Goal: Task Accomplishment & Management: Use online tool/utility

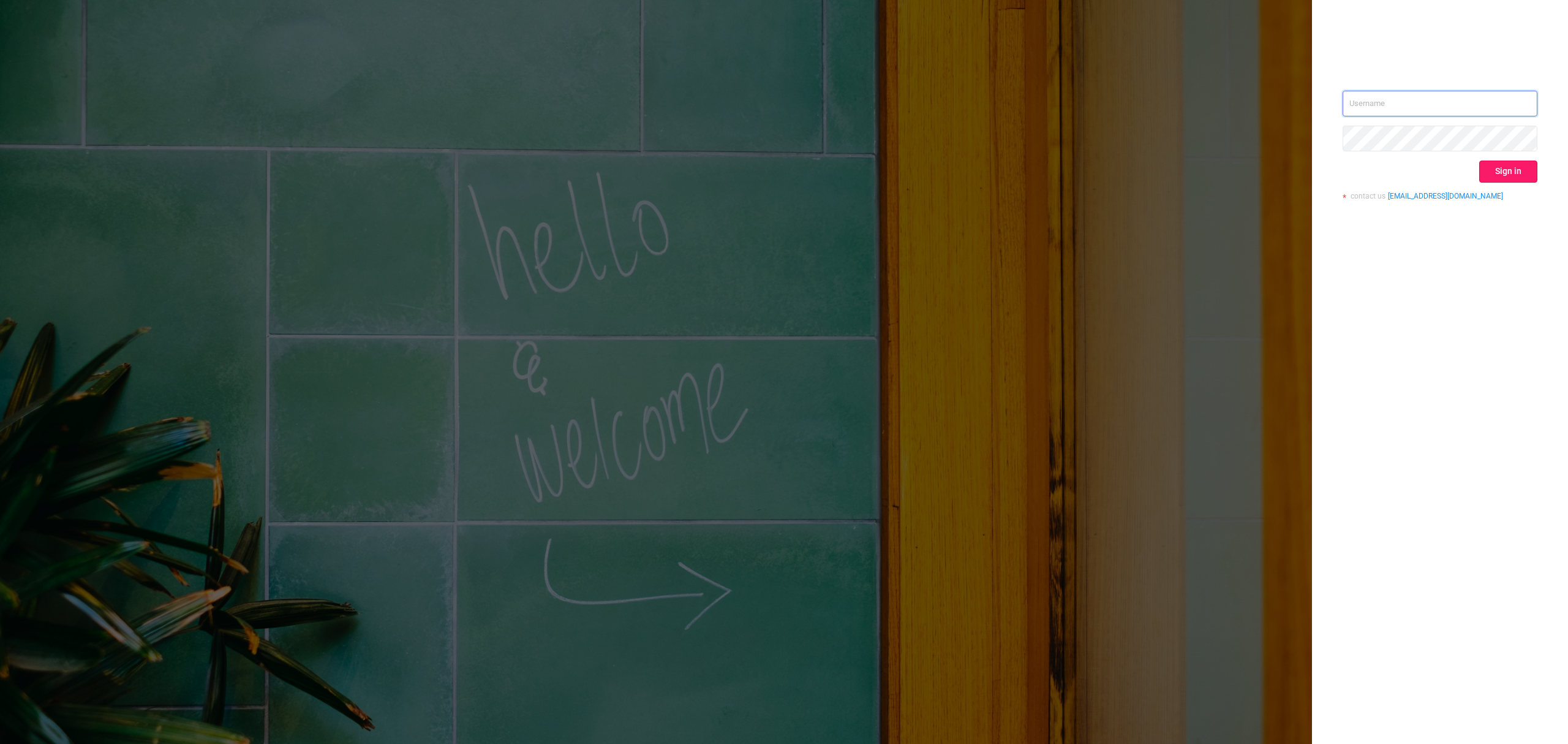
type input "[PERSON_NAME][EMAIL_ADDRESS][DOMAIN_NAME]"
click at [1525, 170] on button "Sign in" at bounding box center [1509, 171] width 59 height 22
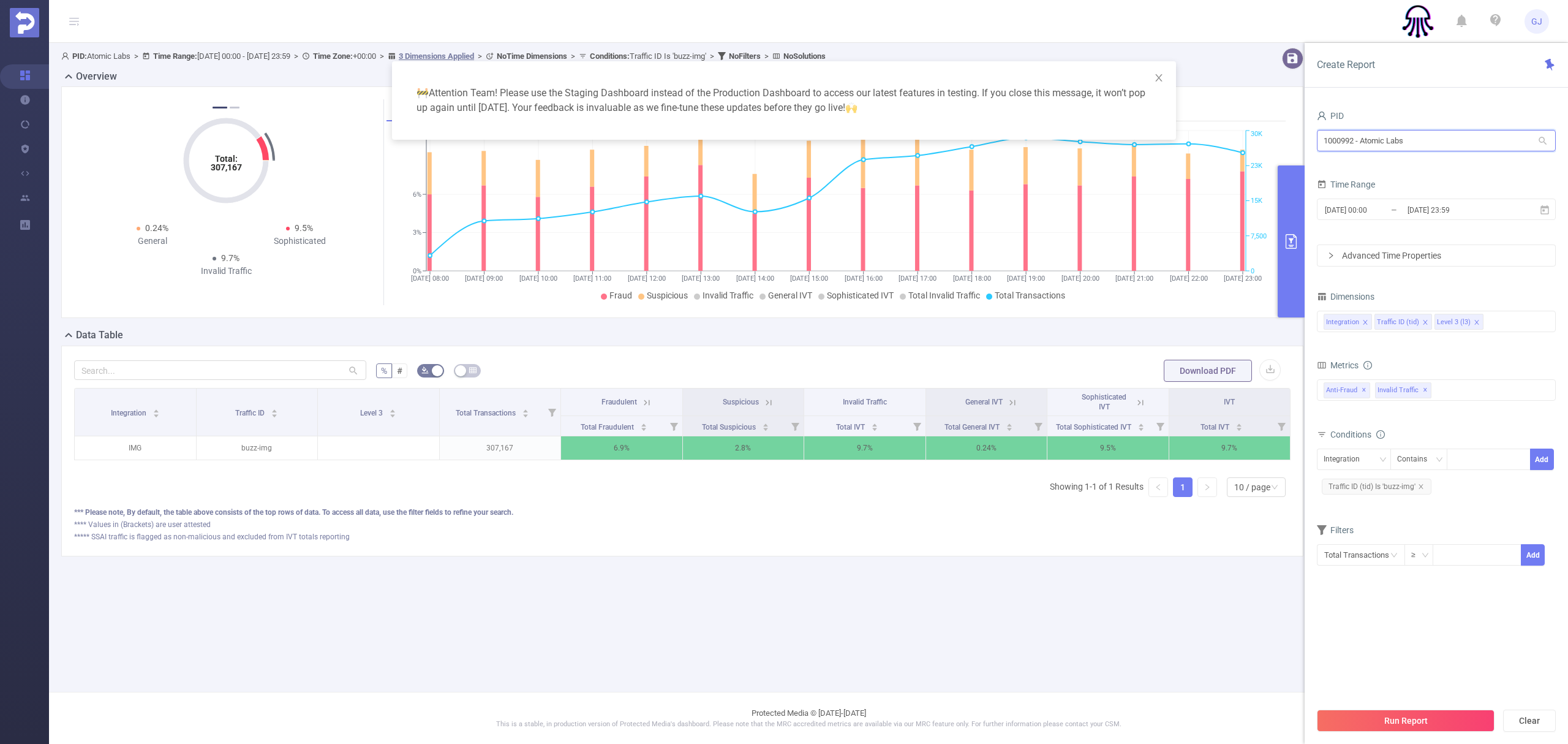
click at [1415, 141] on input "1000992 - Atomic Labs" at bounding box center [1436, 140] width 239 height 22
type input "overw"
click at [1417, 167] on li "1000414 - OverWolf 7.66M [6.33M rows]" at bounding box center [1436, 165] width 239 height 20
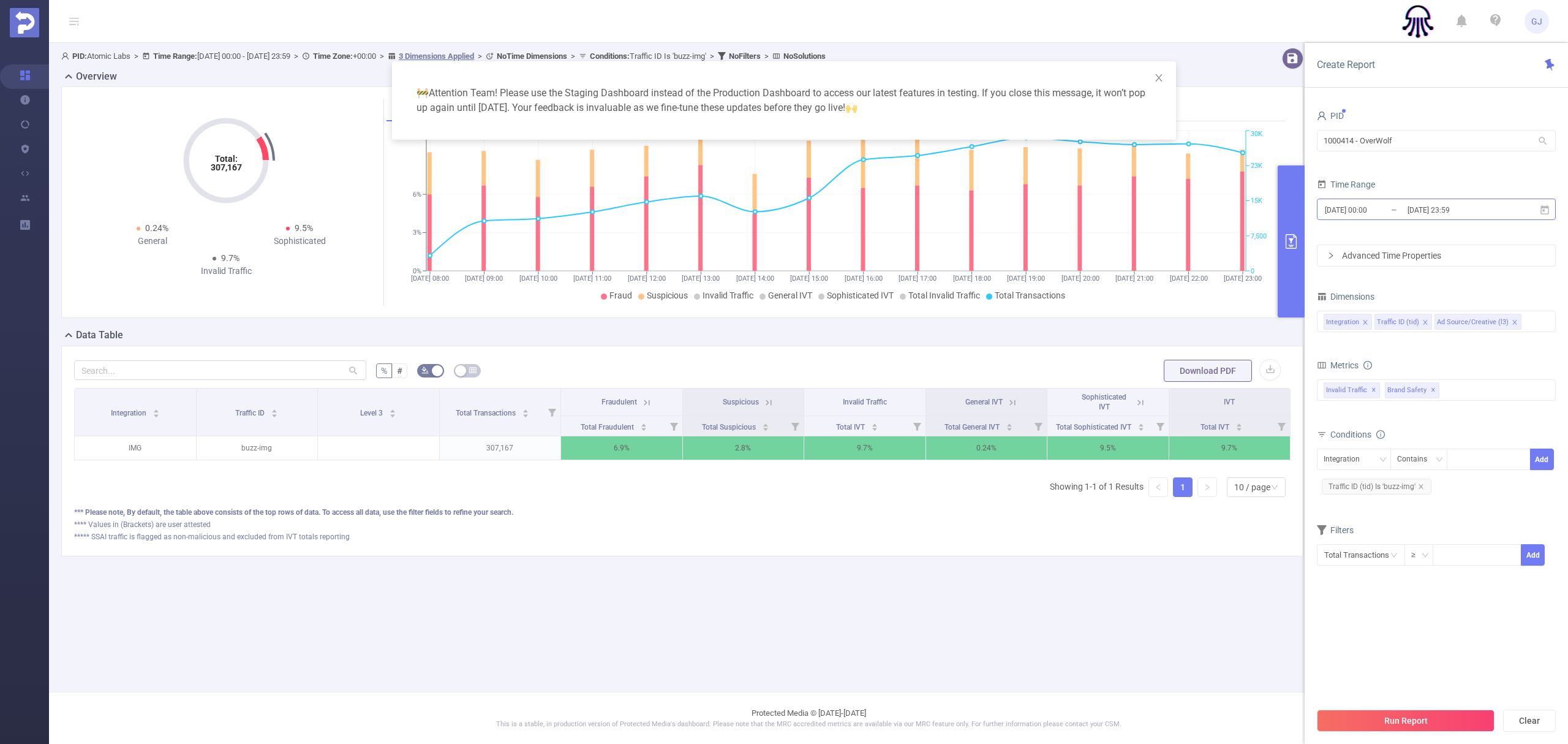
click at [1490, 206] on input "[DATE] 23:59" at bounding box center [1455, 209] width 99 height 16
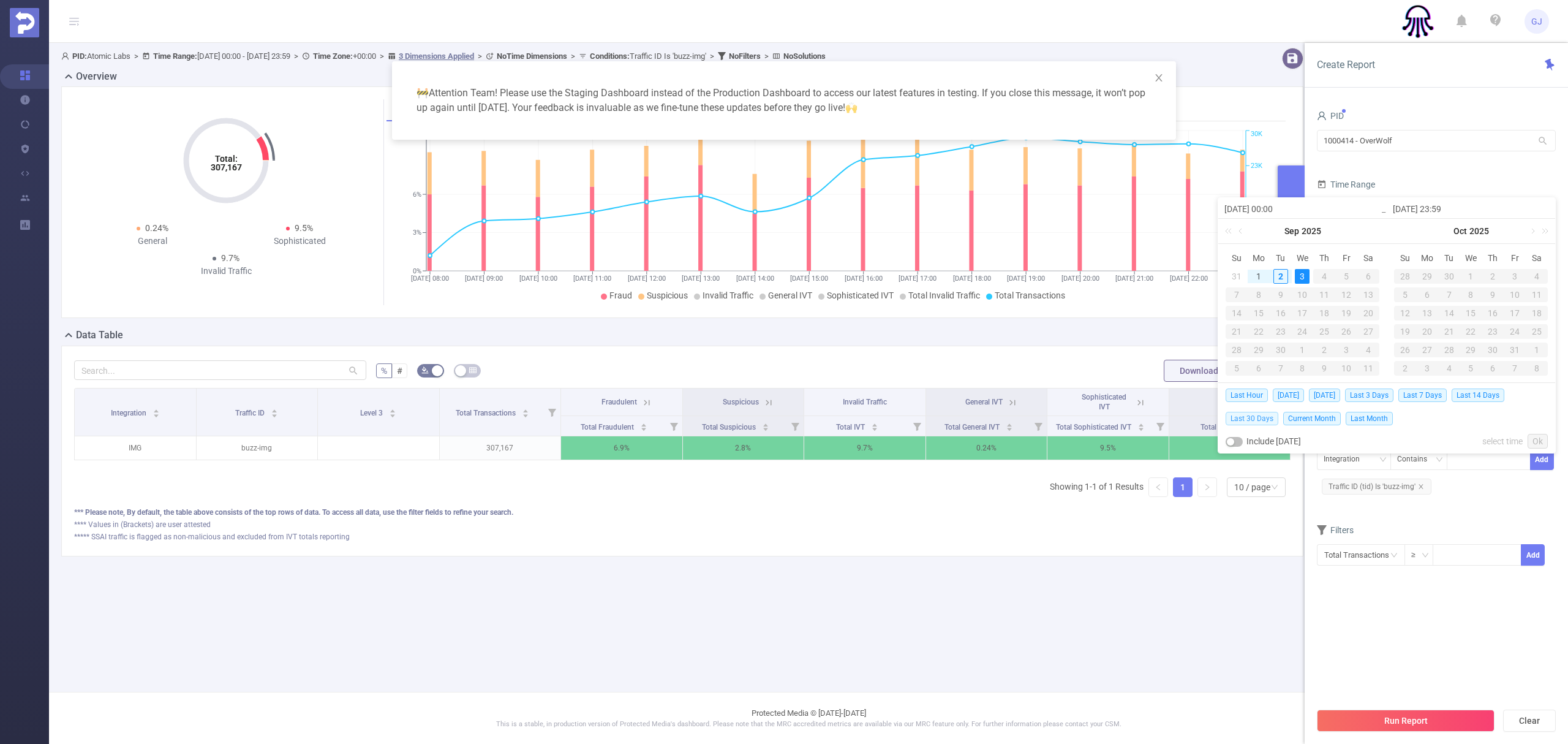
click at [1258, 420] on span "Last 30 Days" at bounding box center [1252, 418] width 53 height 14
type input "2025-08-03 00:00"
type input "2025-09-02 23:59"
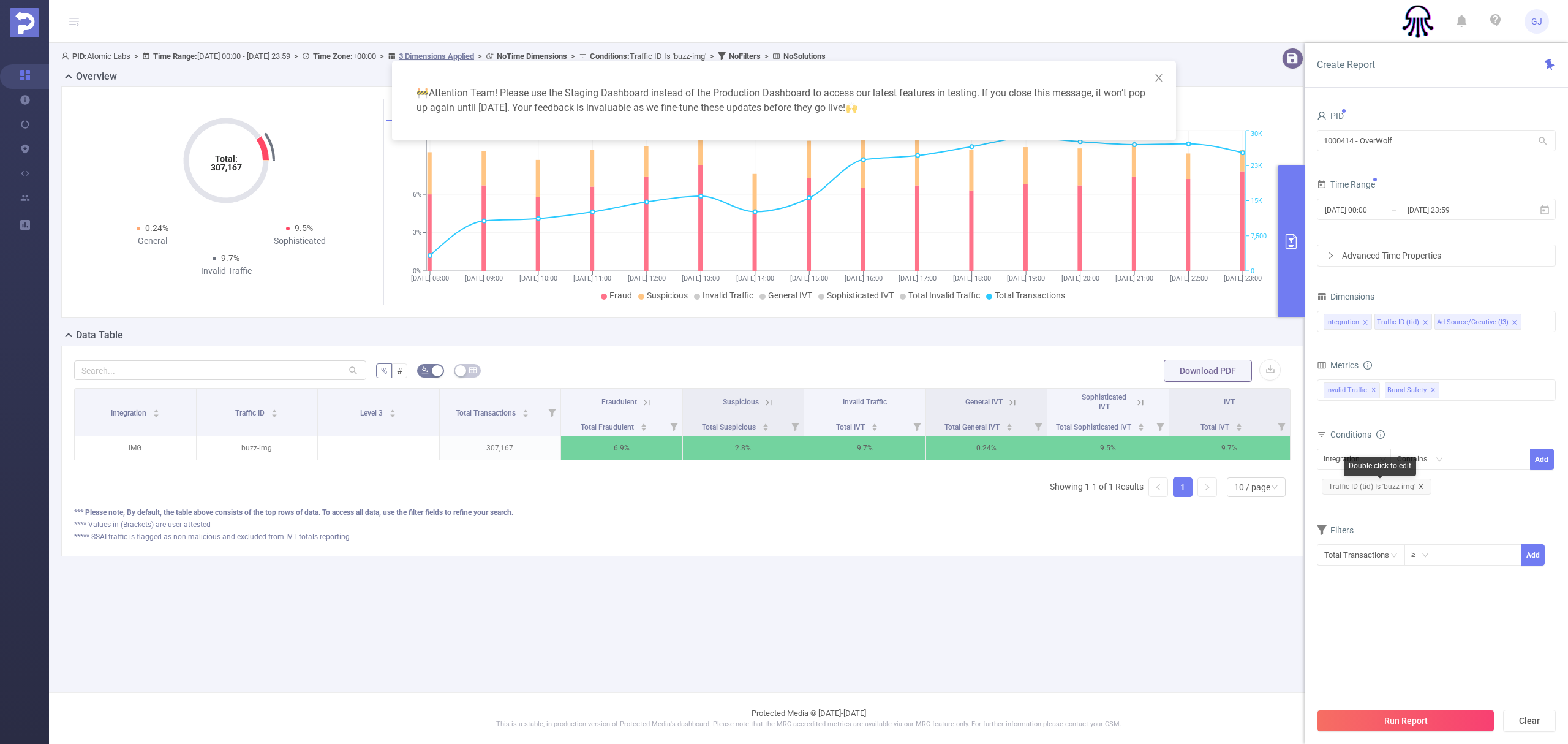
click at [1419, 487] on icon "icon: close" at bounding box center [1421, 486] width 6 height 6
click at [1432, 394] on span "✕" at bounding box center [1434, 390] width 5 height 15
click at [1524, 321] on input at bounding box center [1527, 321] width 6 height 16
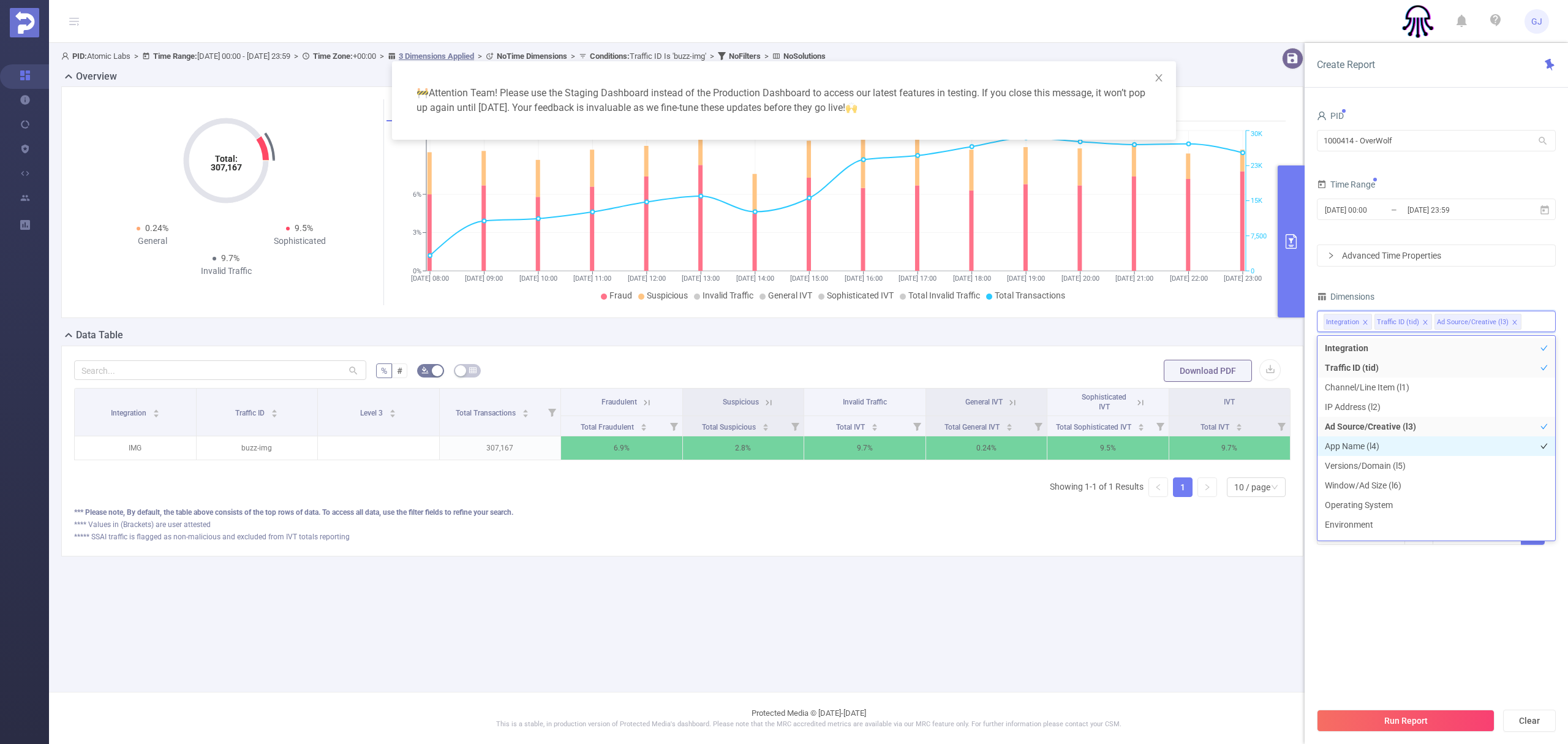
click at [1375, 447] on li "App Name (l4)" at bounding box center [1436, 446] width 238 height 20
click at [1382, 444] on li "Ad Source/Creative (l3)" at bounding box center [1436, 444] width 238 height 20
click at [1439, 722] on button "Run Report" at bounding box center [1406, 721] width 177 height 22
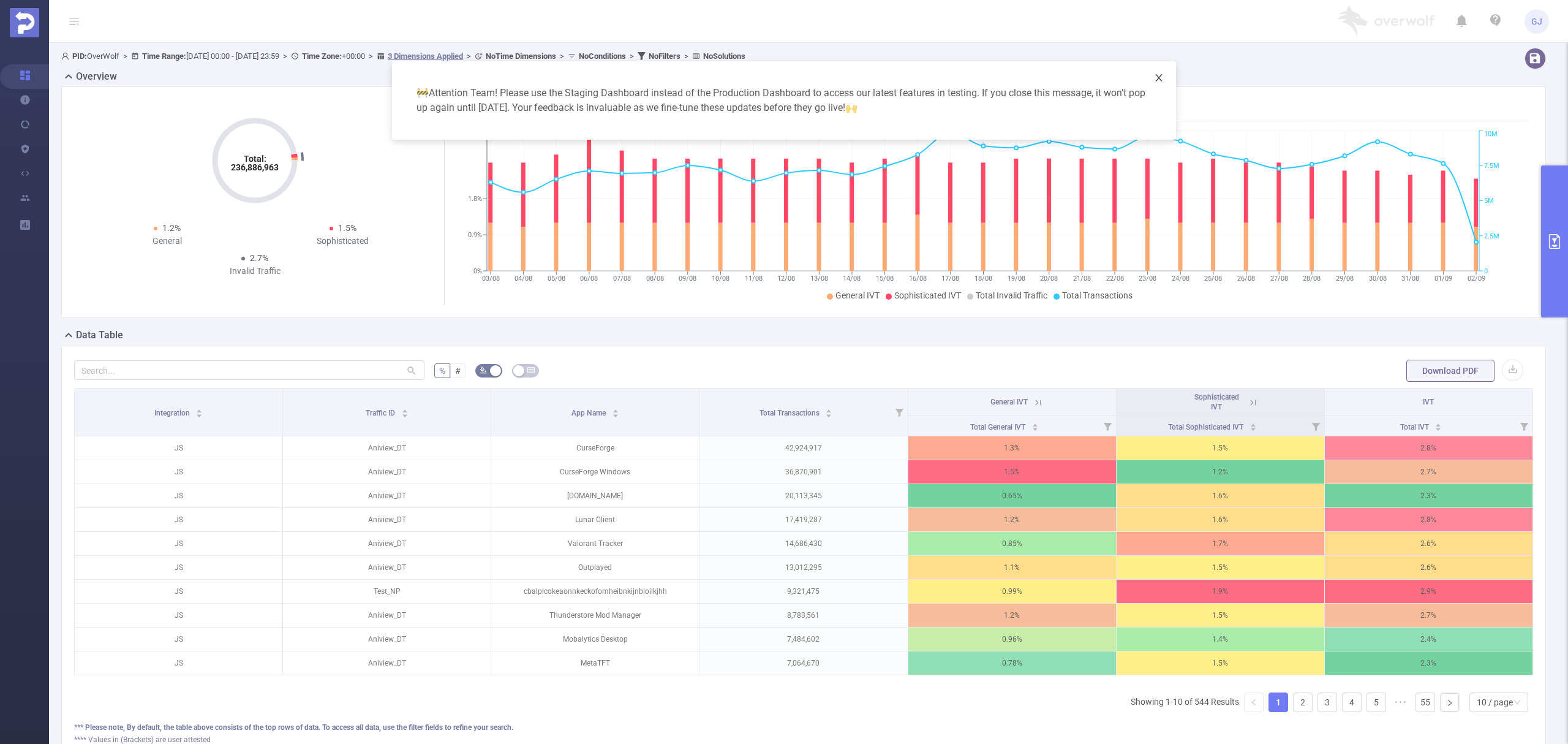
click at [1160, 71] on span "Close" at bounding box center [1159, 78] width 34 height 34
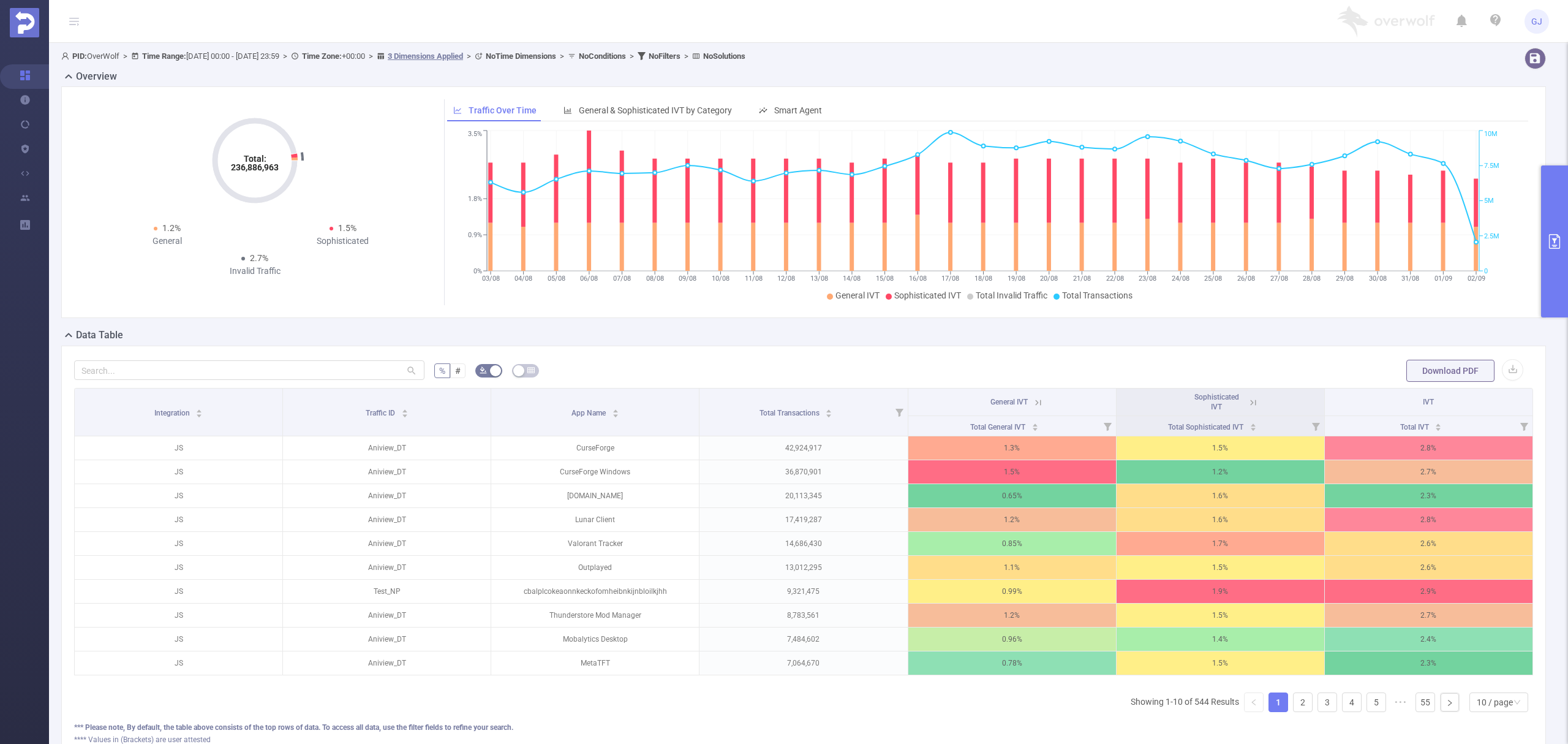
click at [1032, 398] on icon at bounding box center [1038, 402] width 11 height 11
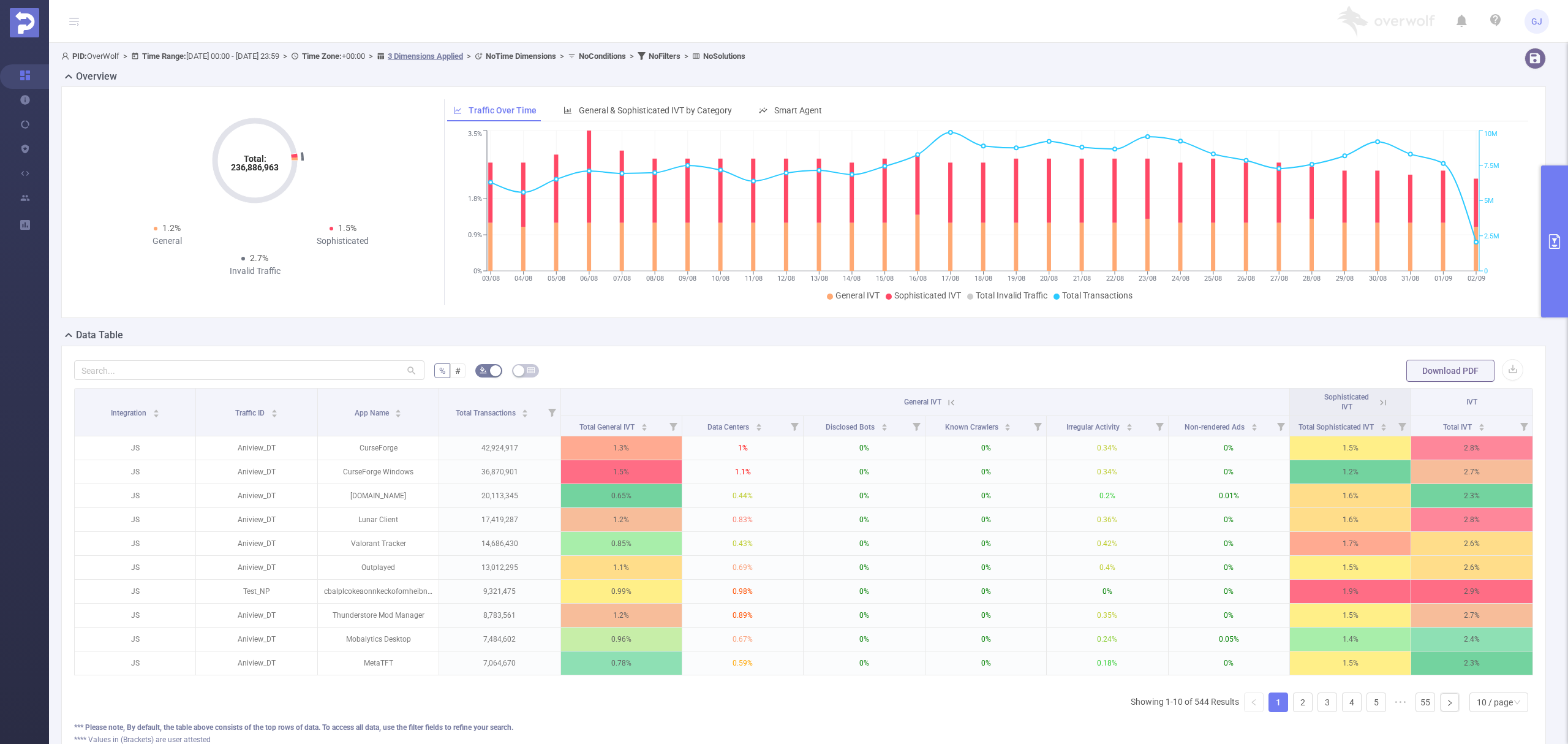
click at [948, 405] on icon at bounding box center [951, 402] width 5 height 5
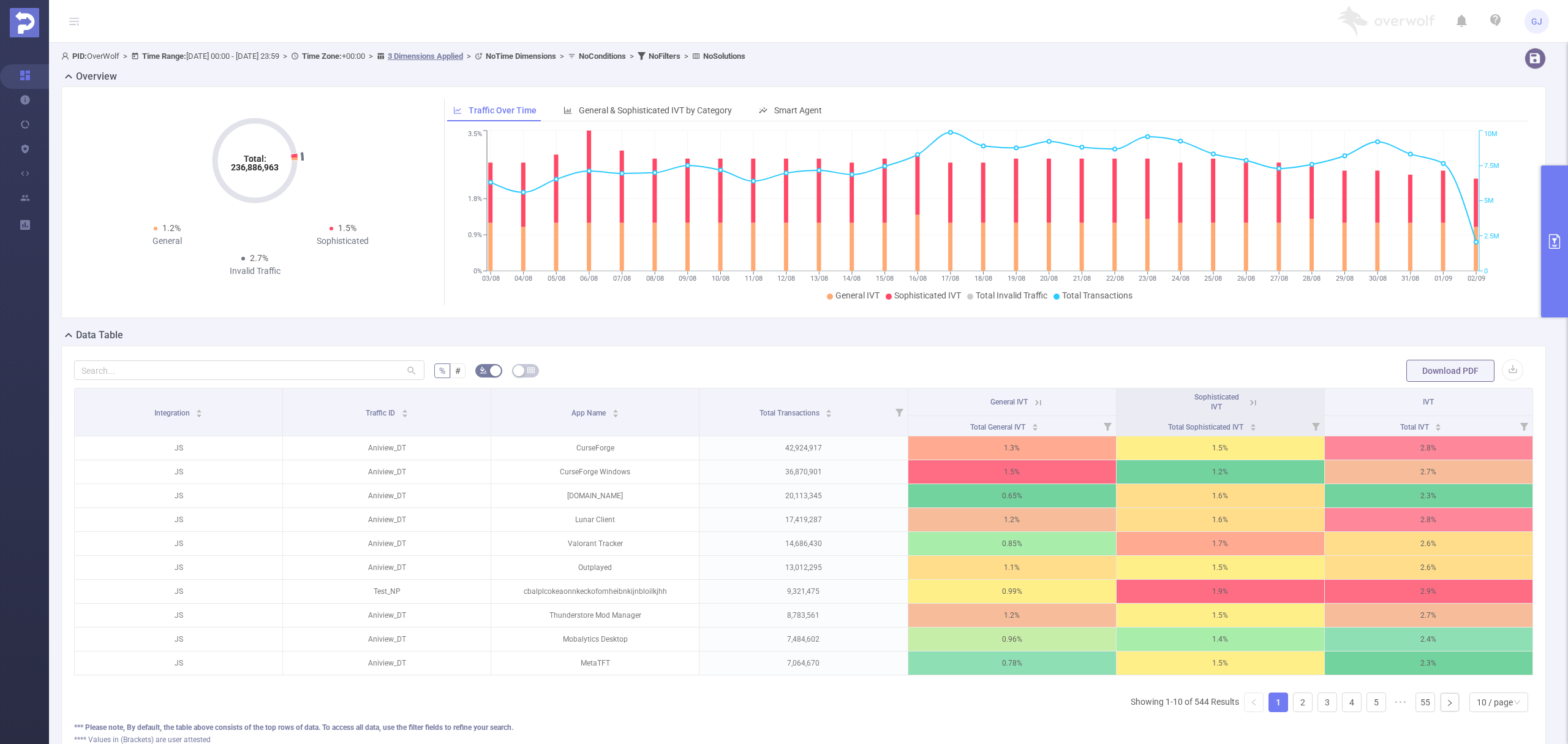
click at [1248, 402] on icon at bounding box center [1253, 402] width 11 height 11
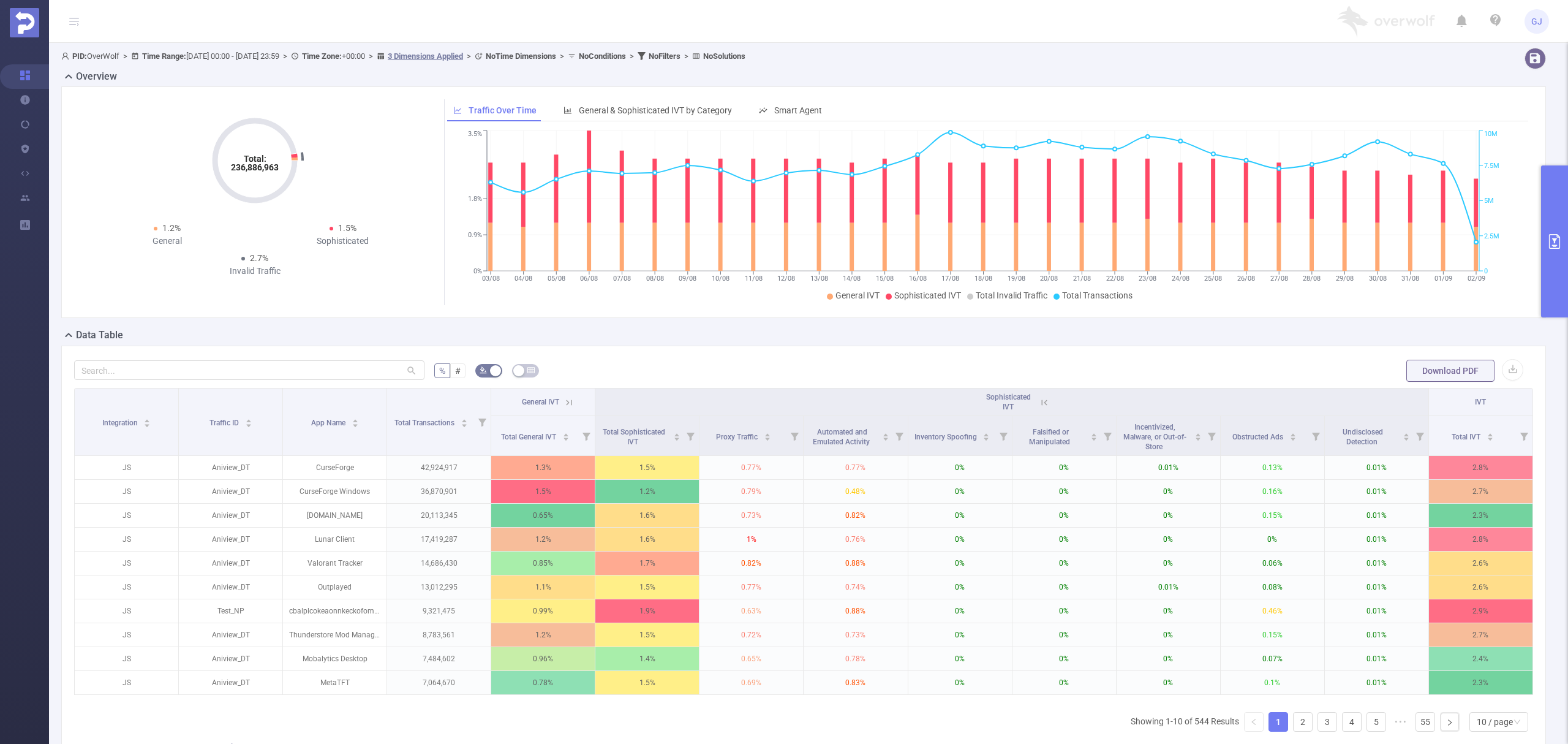
click at [1039, 400] on icon at bounding box center [1044, 402] width 11 height 11
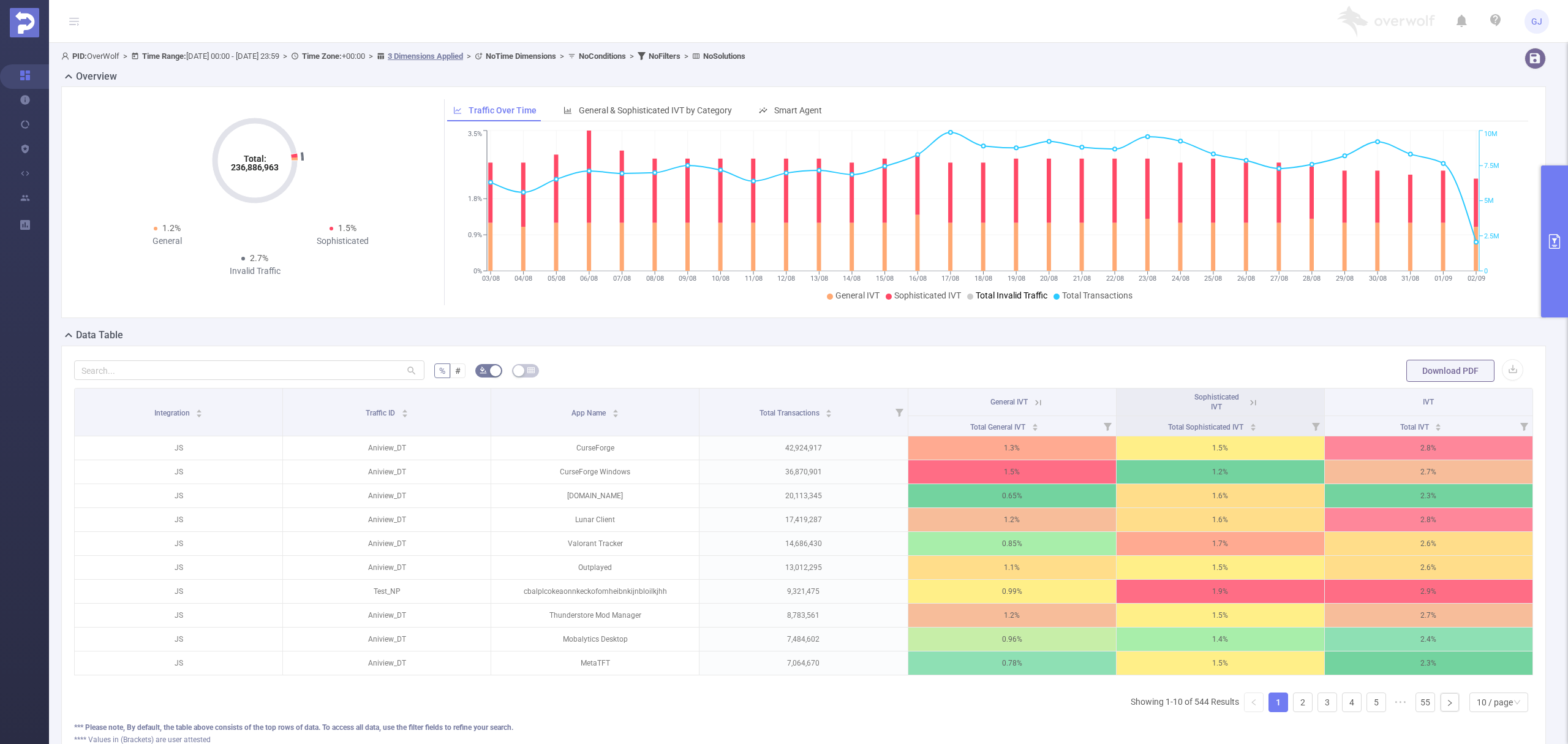
drag, startPoint x: 687, startPoint y: 128, endPoint x: 1553, endPoint y: 207, distance: 869.6
click at [1553, 207] on button "primary" at bounding box center [1554, 241] width 27 height 152
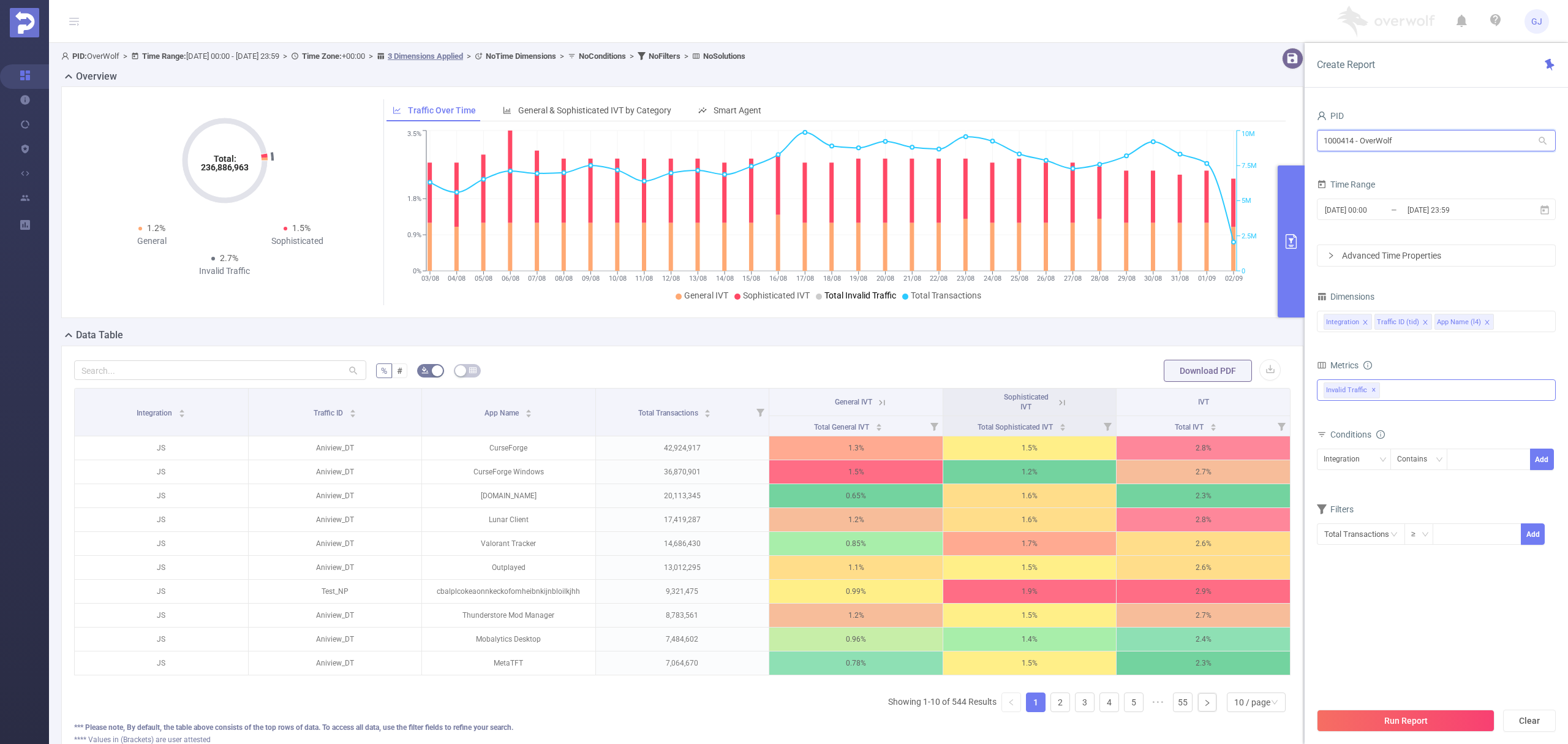
click at [1355, 150] on input "1000414 - OverWolf" at bounding box center [1436, 140] width 239 height 22
type input "play"
click at [1379, 160] on li "1000587 - PlayWorks_CTV 1.32M [31K rows]" at bounding box center [1436, 165] width 239 height 20
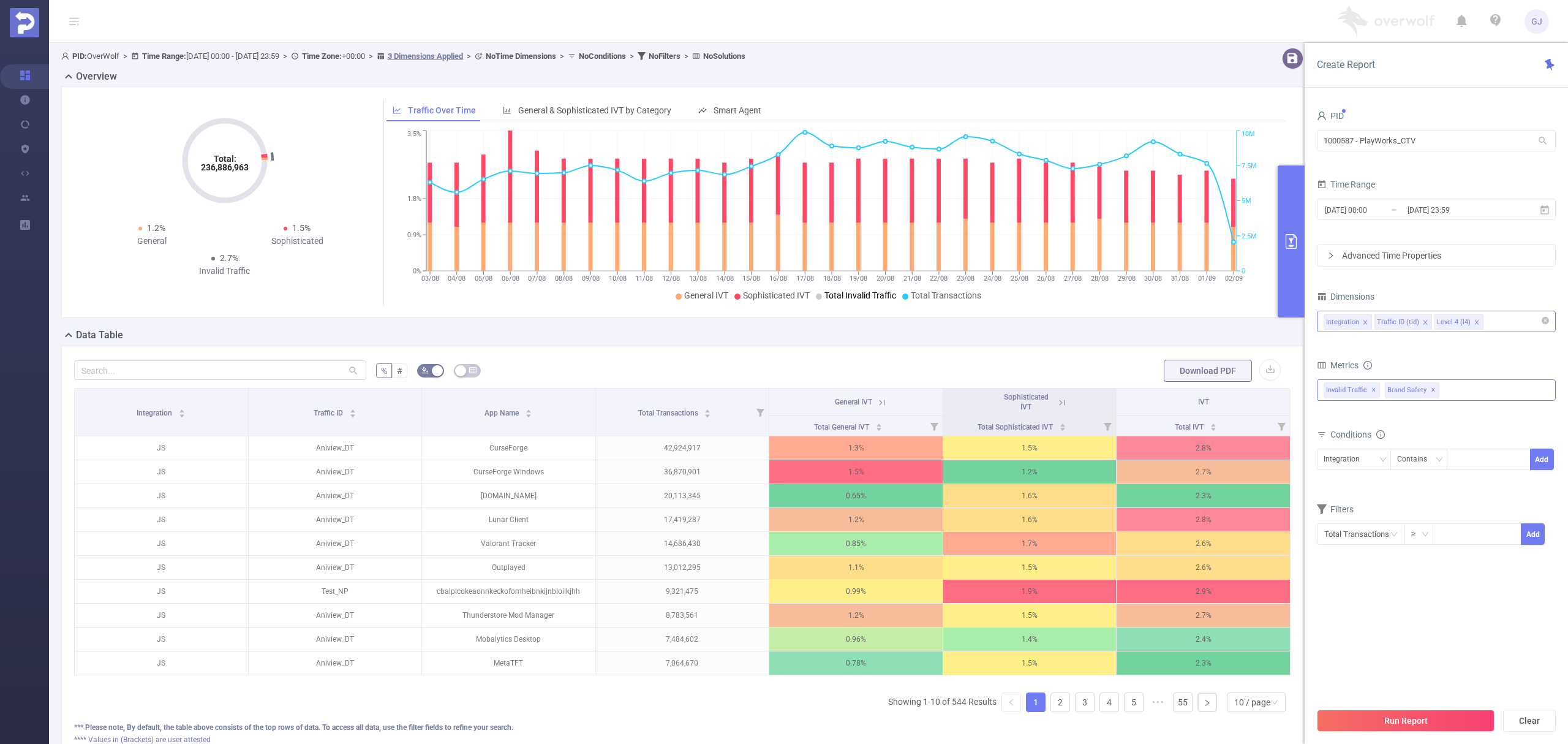
click at [1517, 332] on div "Integration Traffic ID (tid) Level 4 (l4)" at bounding box center [1436, 320] width 226 height 20
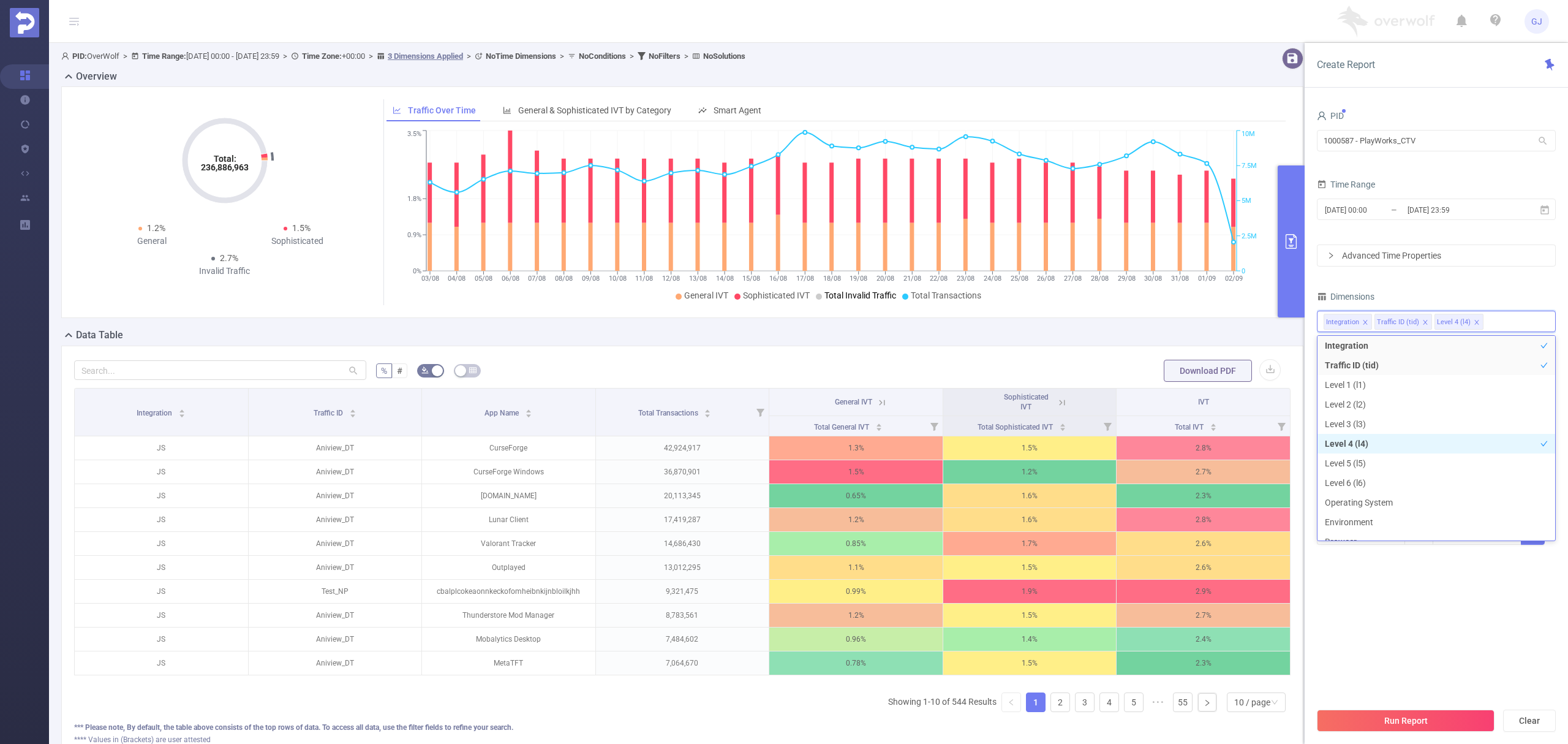
click at [1338, 444] on li "Level 4 (l4)" at bounding box center [1436, 443] width 238 height 20
click at [1342, 422] on li "Level 3 (l3)" at bounding box center [1436, 424] width 238 height 20
click at [1400, 726] on button "Run Report" at bounding box center [1406, 721] width 177 height 22
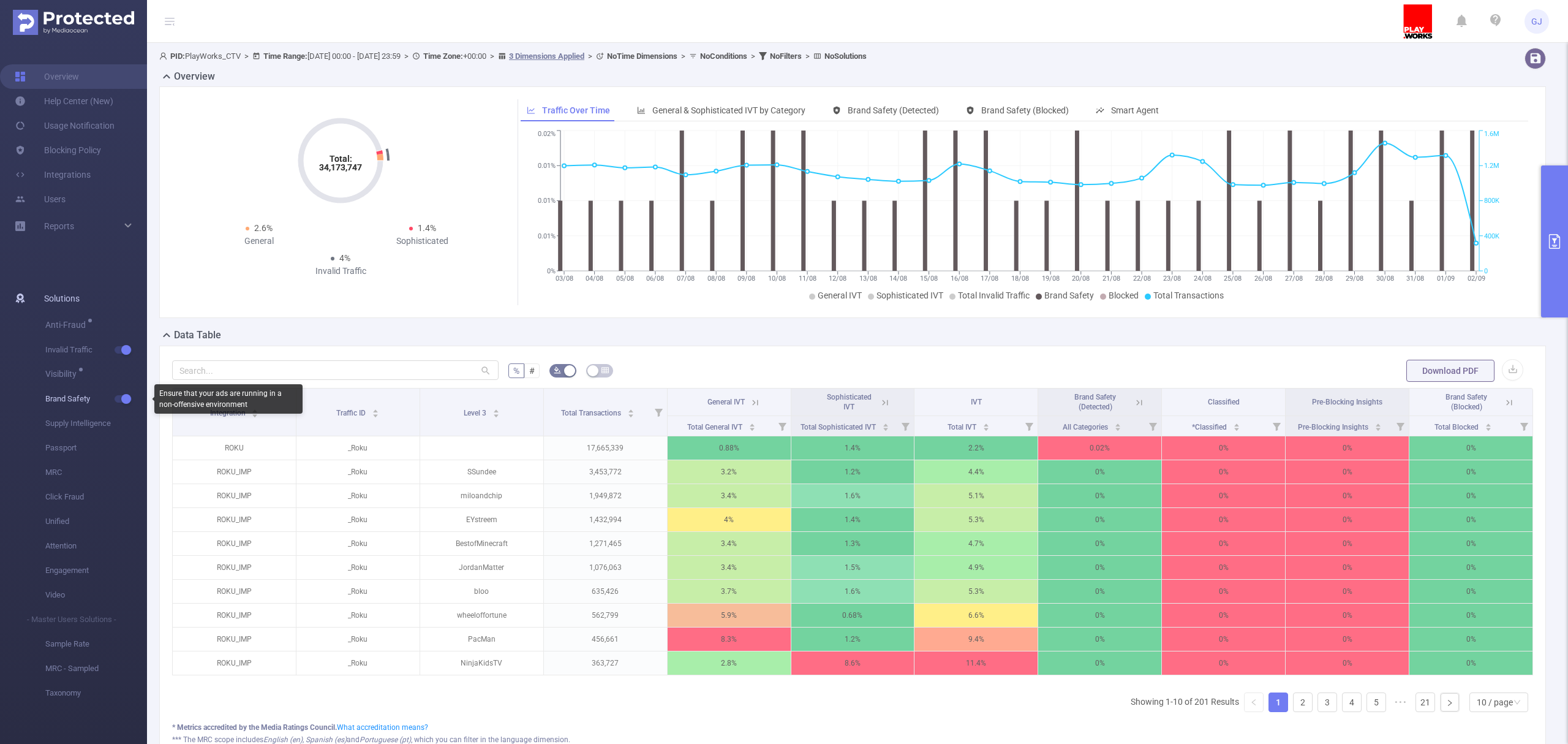
click at [123, 392] on span "Brand Safety" at bounding box center [96, 399] width 102 height 24
click at [122, 400] on button "button" at bounding box center [123, 399] width 17 height 8
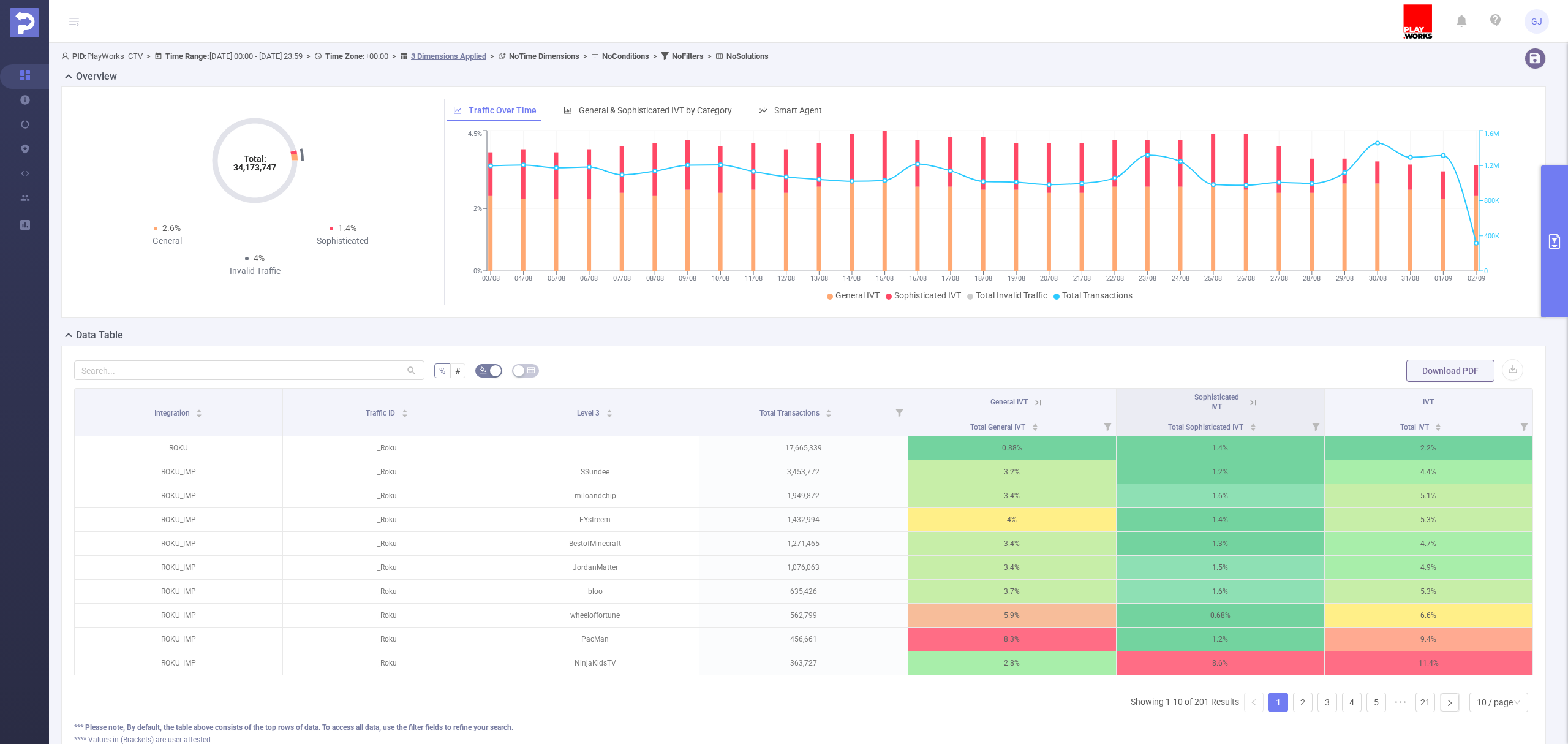
click at [1564, 195] on button "primary" at bounding box center [1554, 241] width 27 height 152
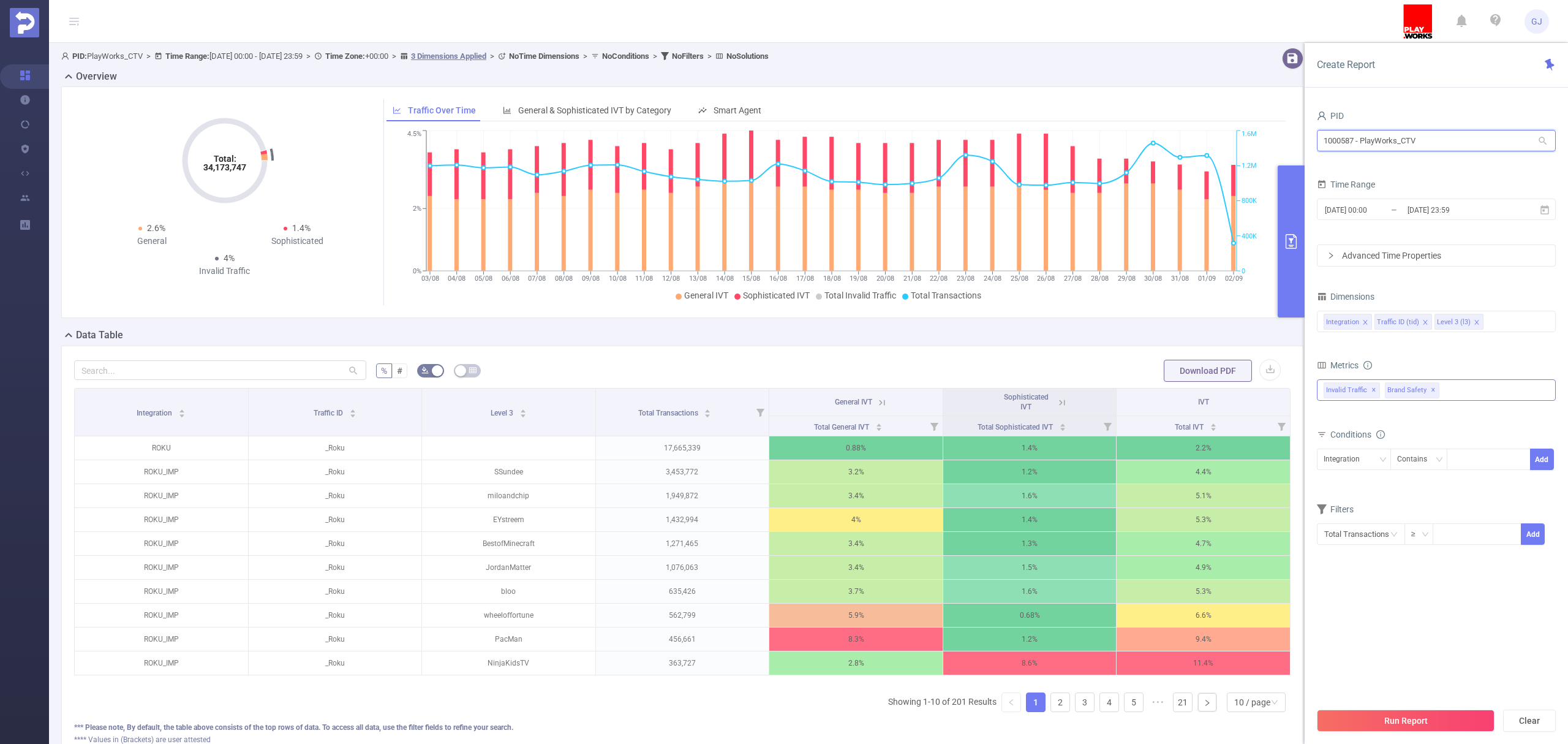
click at [1432, 133] on input "1000587 - PlayWorks_CTV" at bounding box center [1436, 140] width 239 height 22
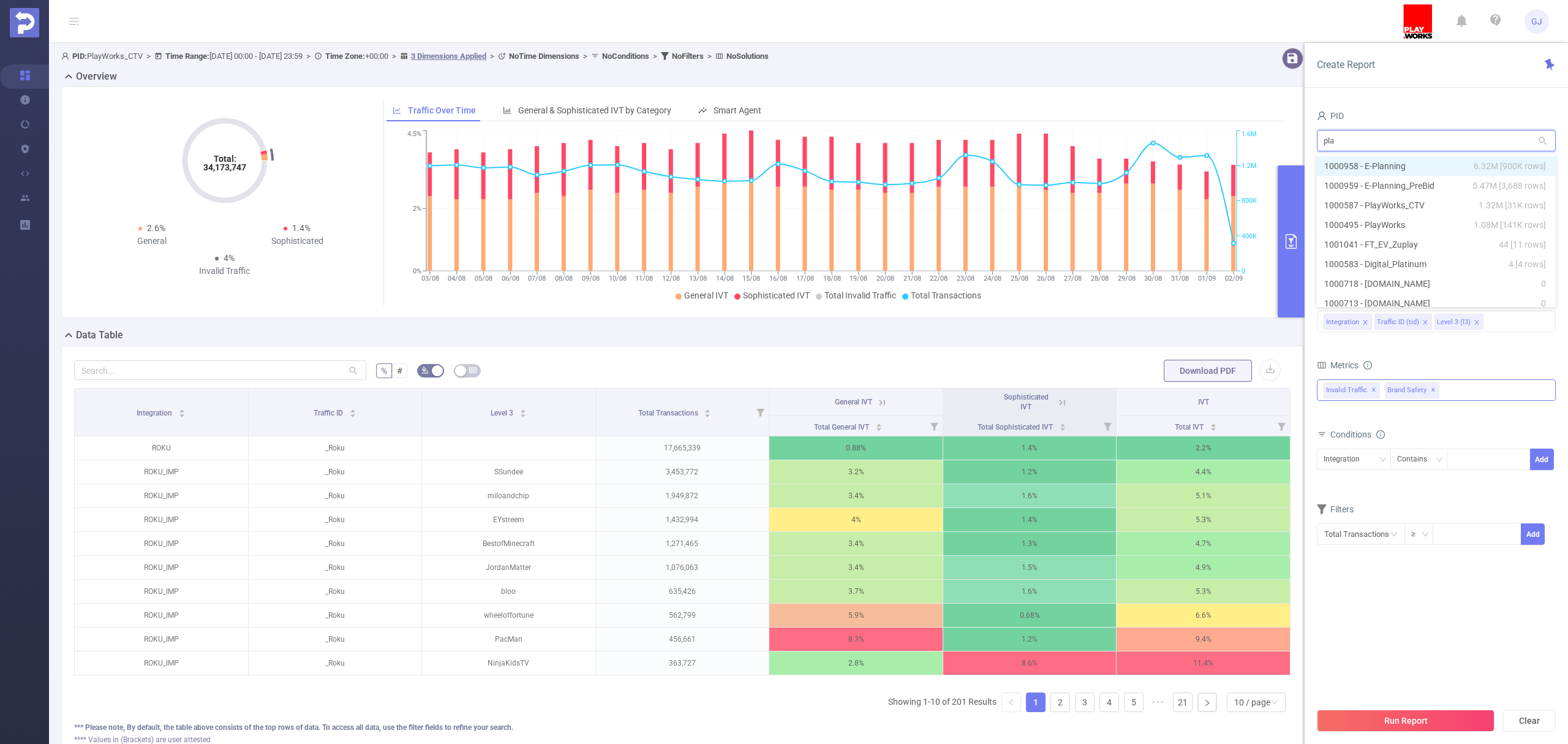
type input "play"
click at [1440, 177] on li "1000495 - PlayWorks 1.08M [141K rows]" at bounding box center [1436, 185] width 239 height 20
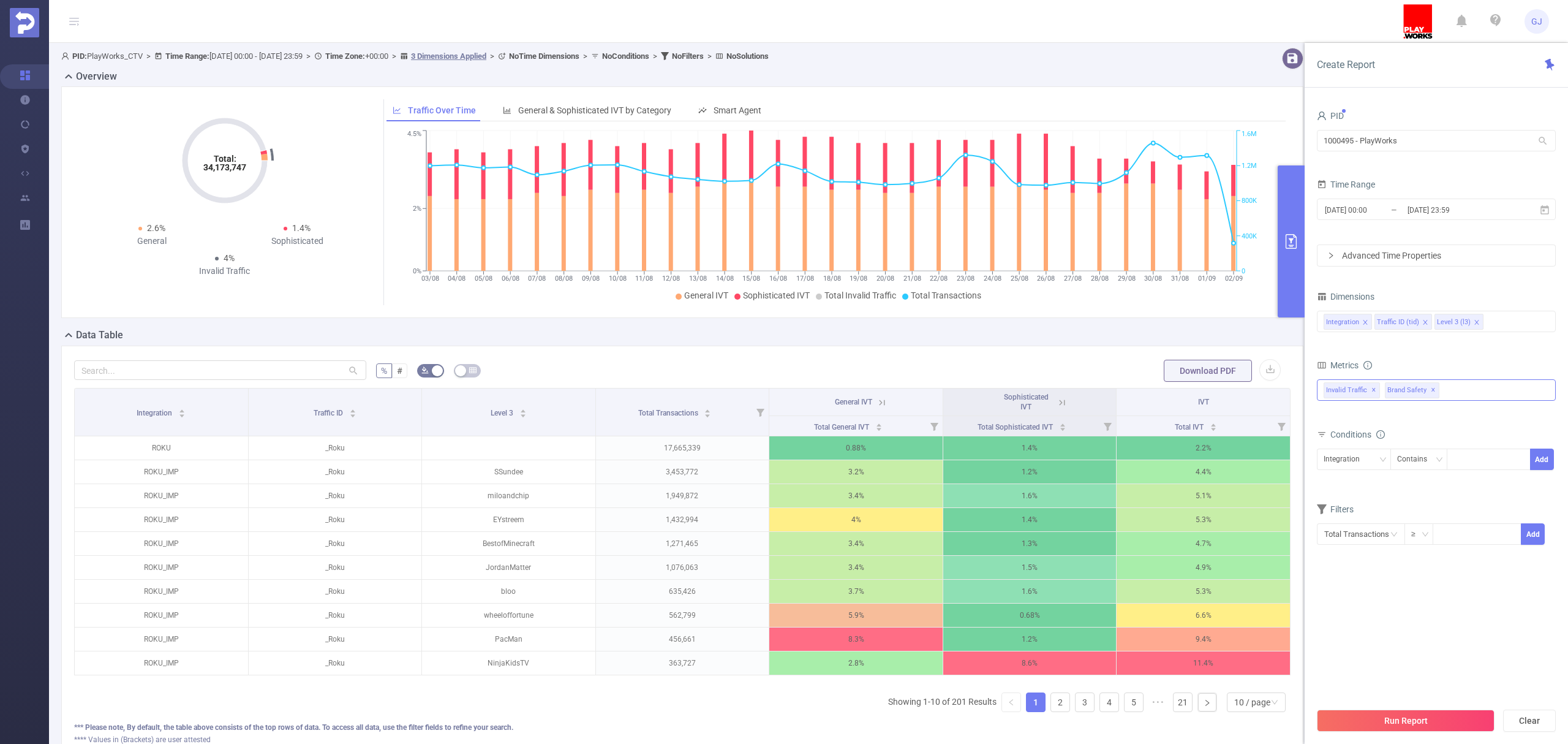
click at [1451, 714] on button "Run Report" at bounding box center [1406, 721] width 177 height 22
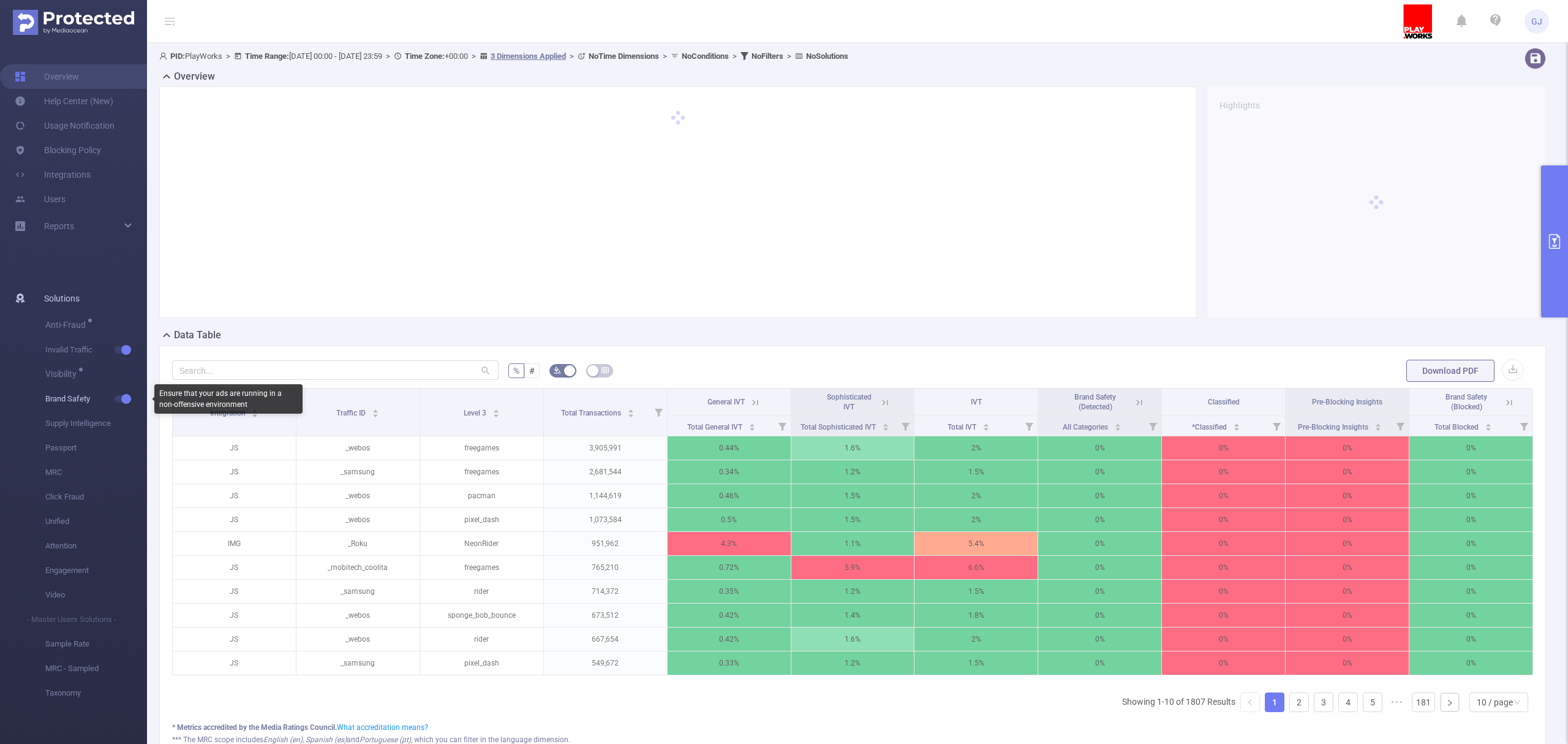
click at [121, 397] on button "button" at bounding box center [123, 399] width 17 height 8
